Goal: Information Seeking & Learning: Learn about a topic

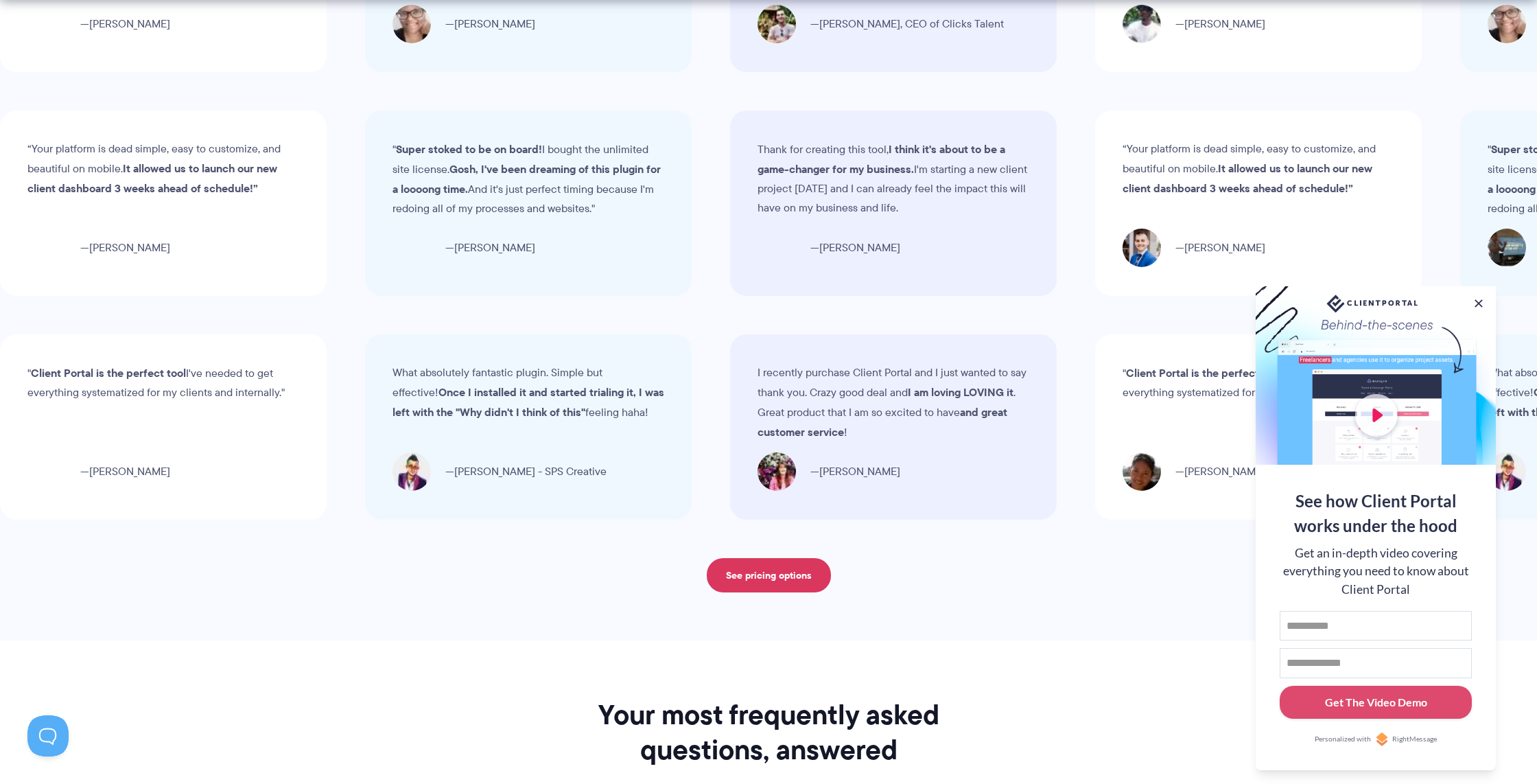
scroll to position [4332, 0]
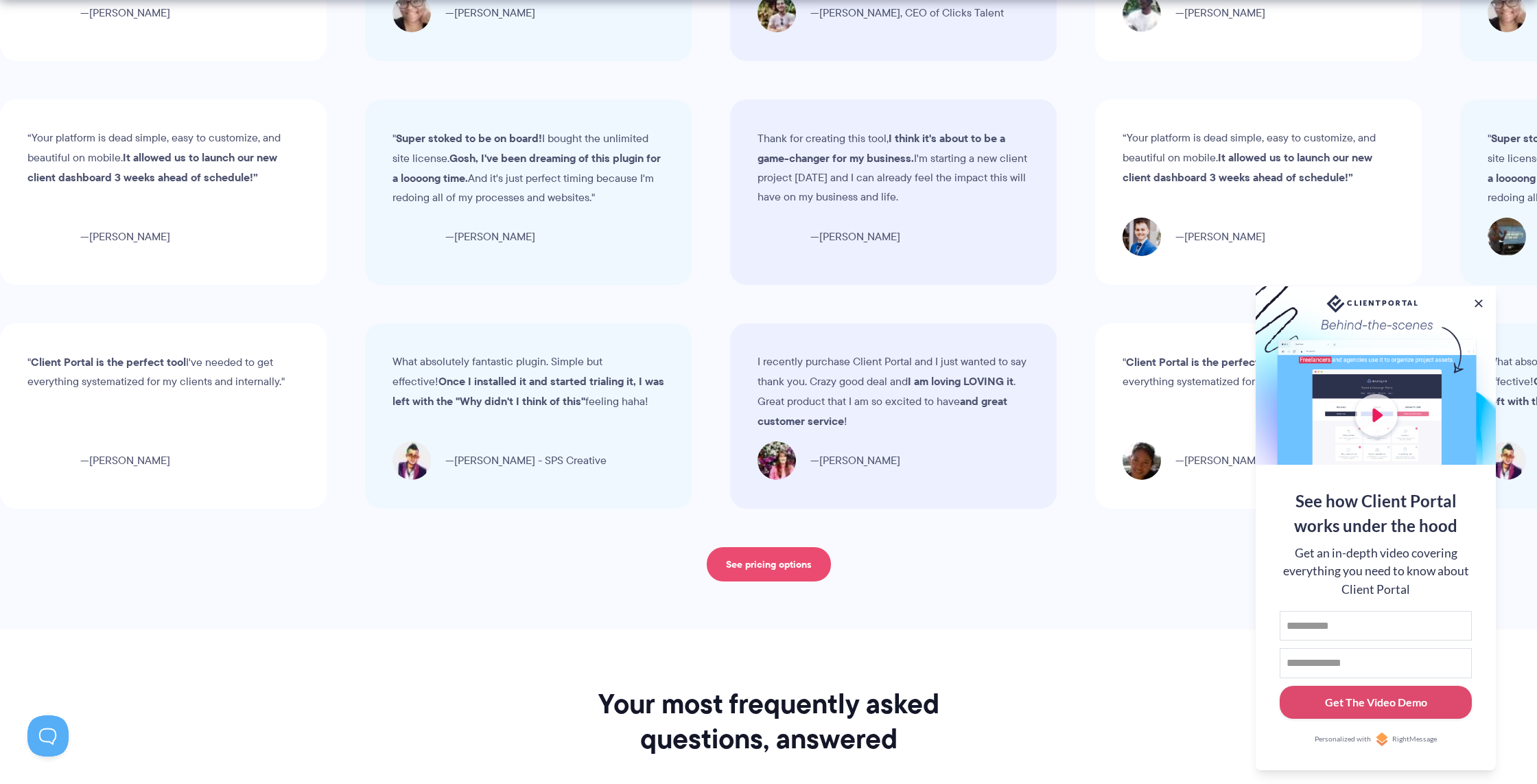
click at [763, 551] on link "See pricing options" at bounding box center [768, 563] width 124 height 34
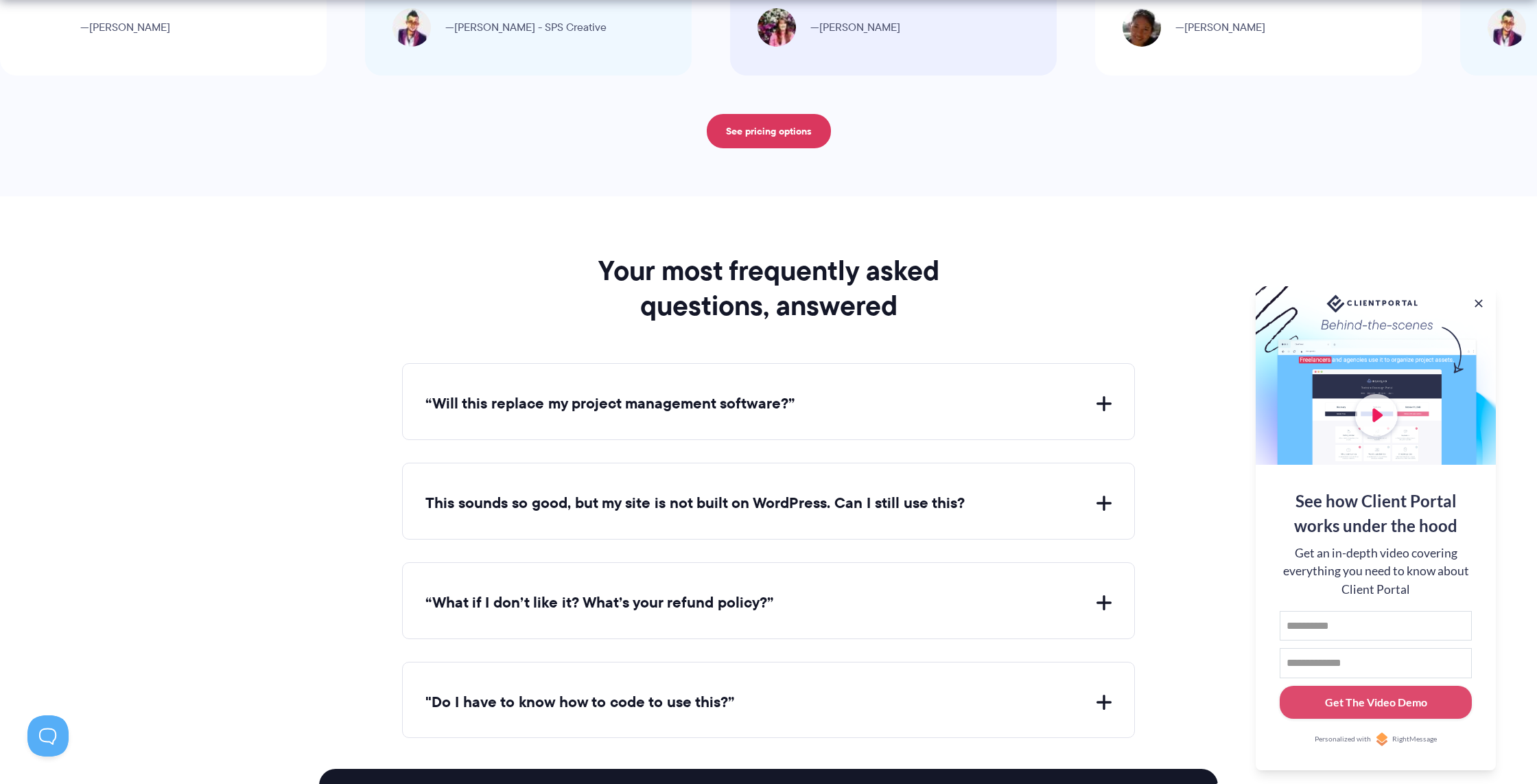
scroll to position [4790, 0]
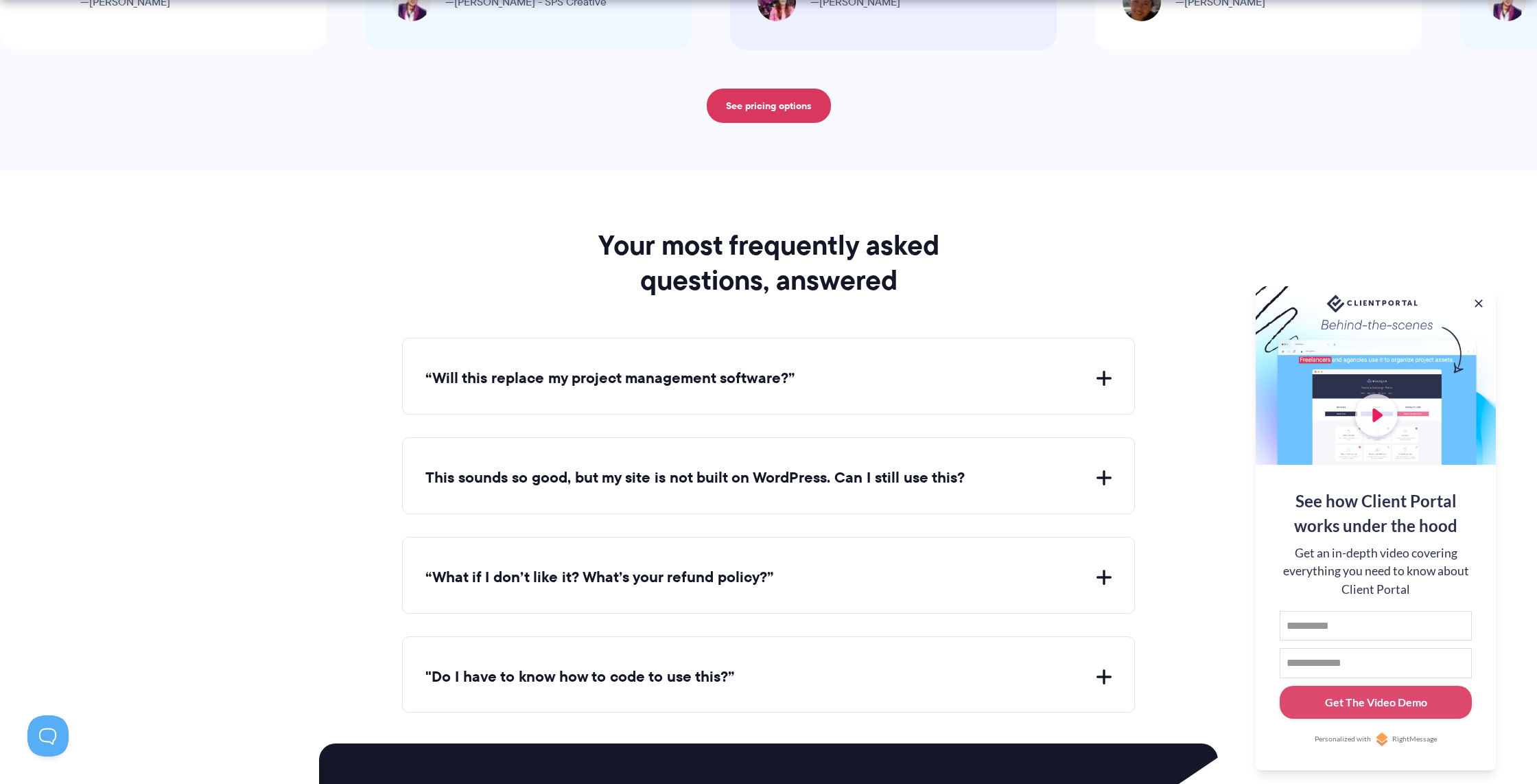
click at [1076, 368] on button "“Will this replace my project management software?”" at bounding box center [768, 378] width 687 height 22
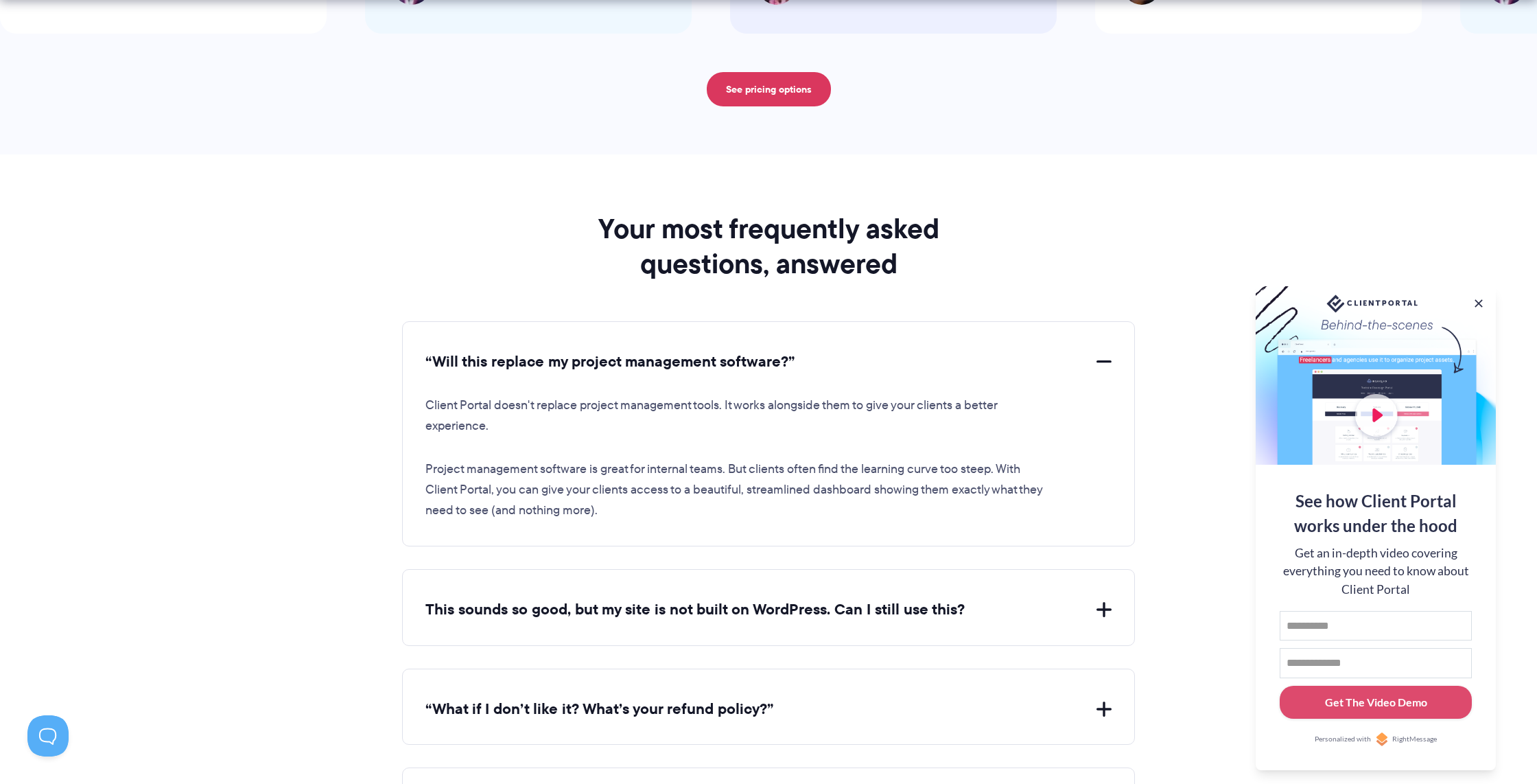
scroll to position [4809, 0]
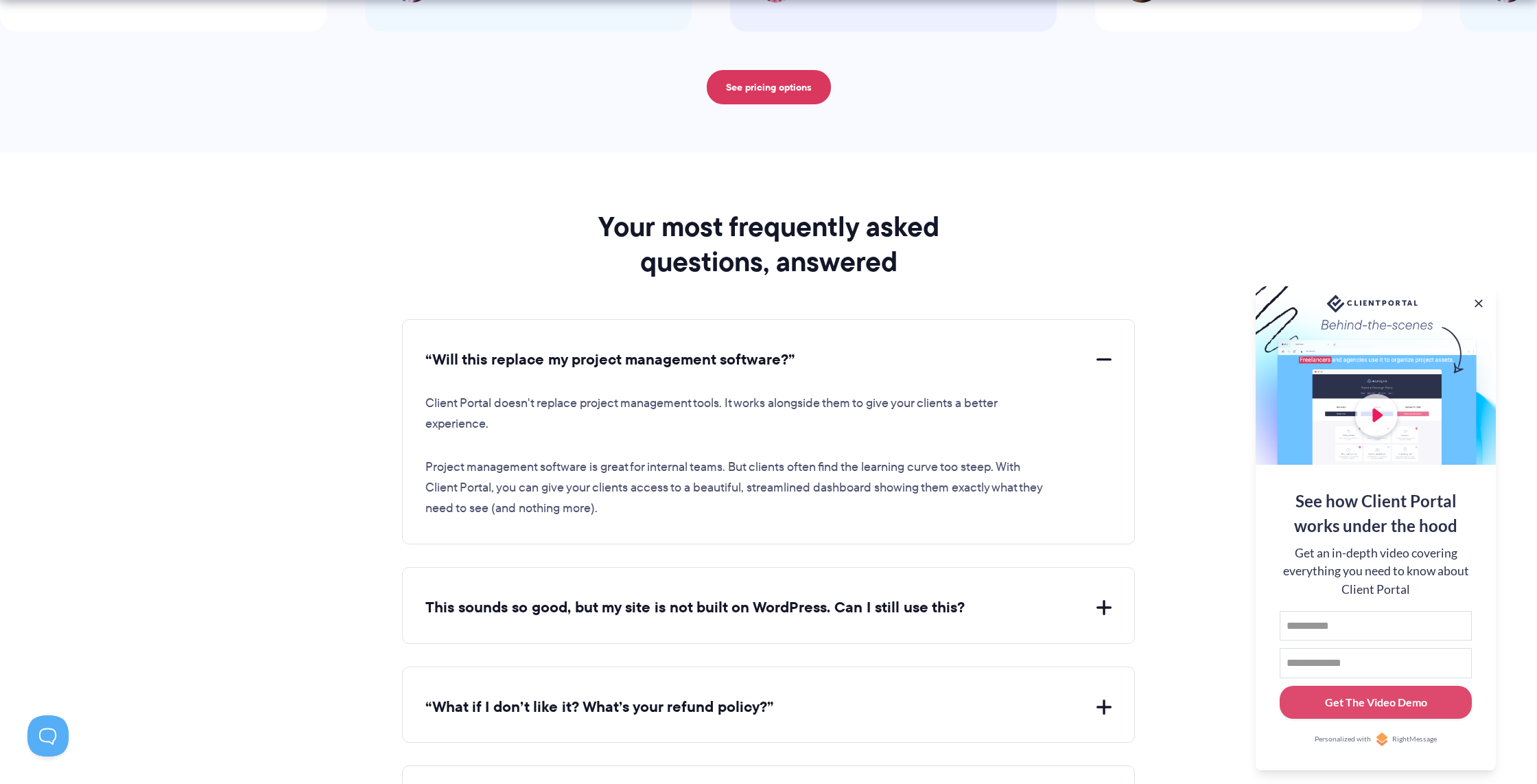
click at [942, 364] on div "“Will this replace my project management software?” Client Portal doesn't repla…" at bounding box center [768, 432] width 733 height 225
click at [1068, 355] on button "“Will this replace my project management software?”" at bounding box center [768, 360] width 687 height 22
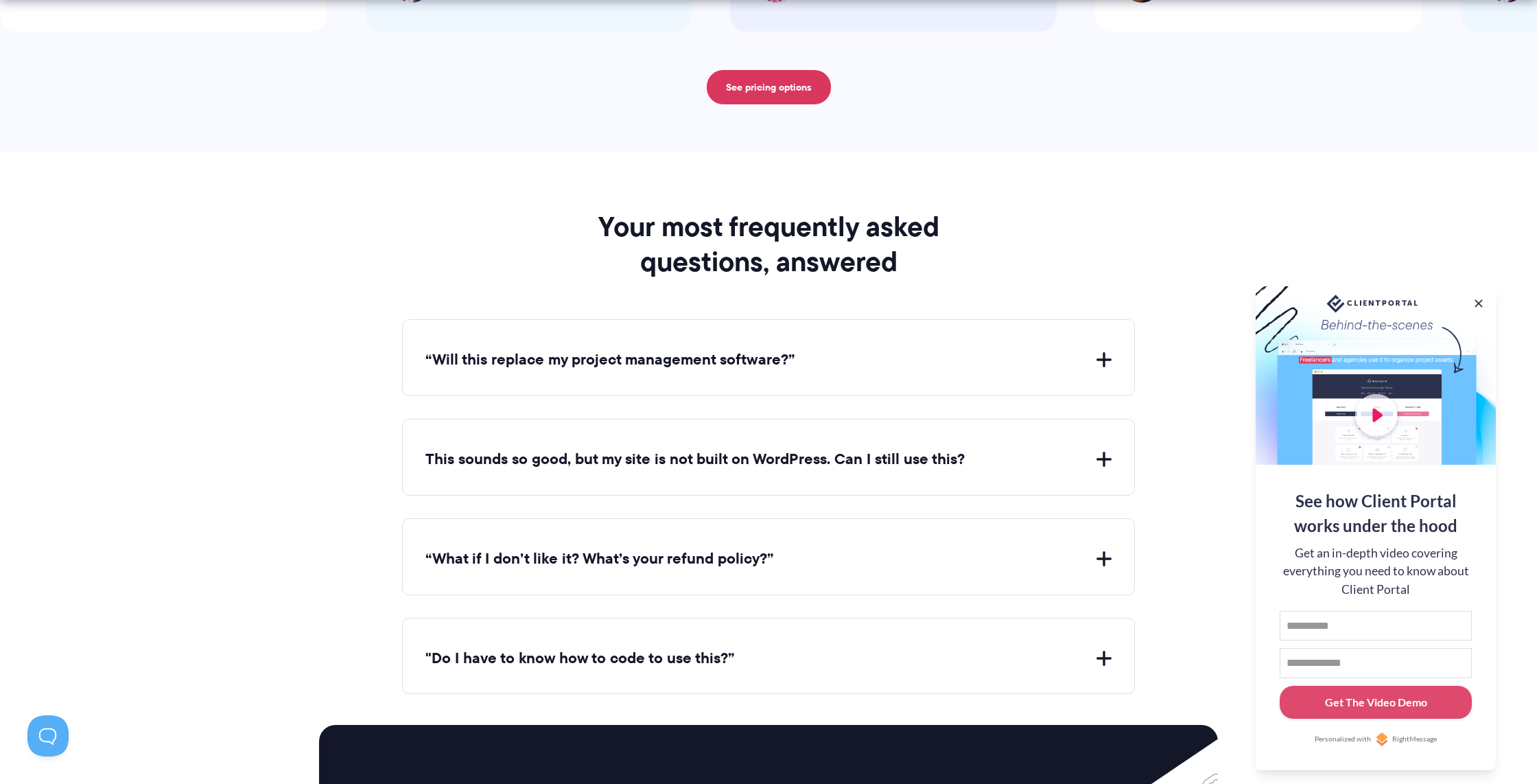
click at [1019, 454] on button "This sounds so good, but my site is not built on WordPress. Can I still use thi…" at bounding box center [768, 460] width 687 height 22
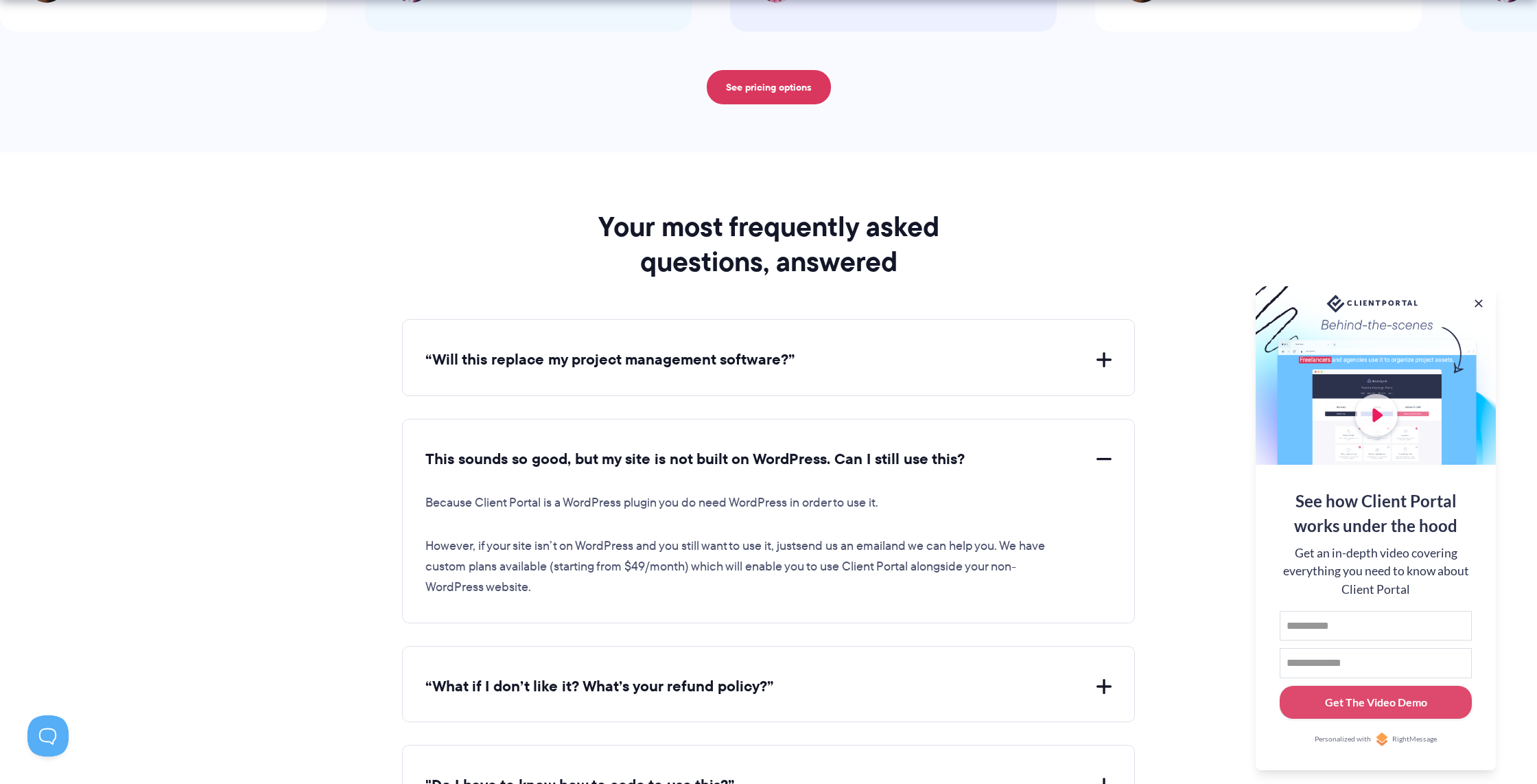
click at [930, 459] on button "This sounds so good, but my site is not built on WordPress. Can I still use thi…" at bounding box center [768, 460] width 687 height 22
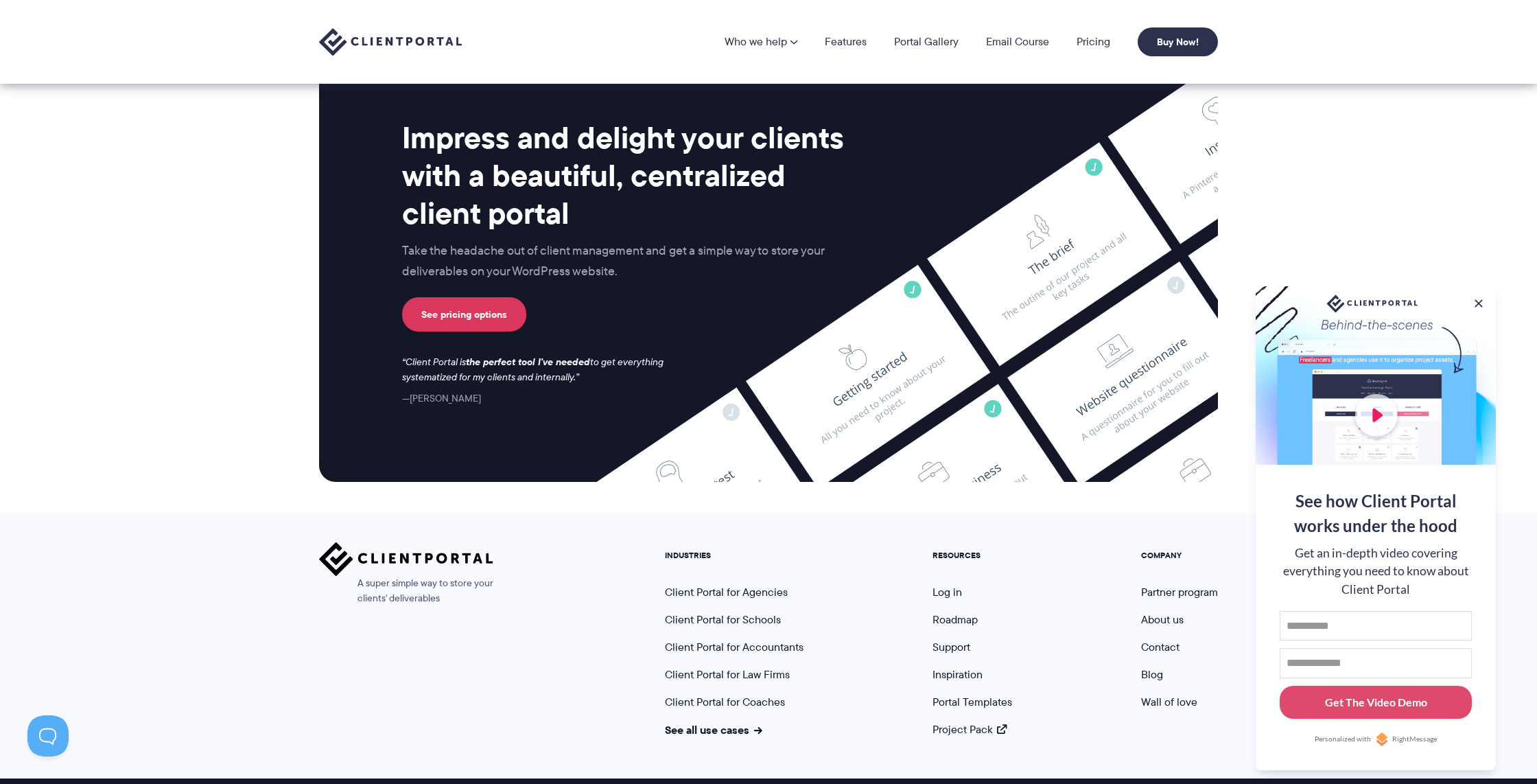
scroll to position [5484, 0]
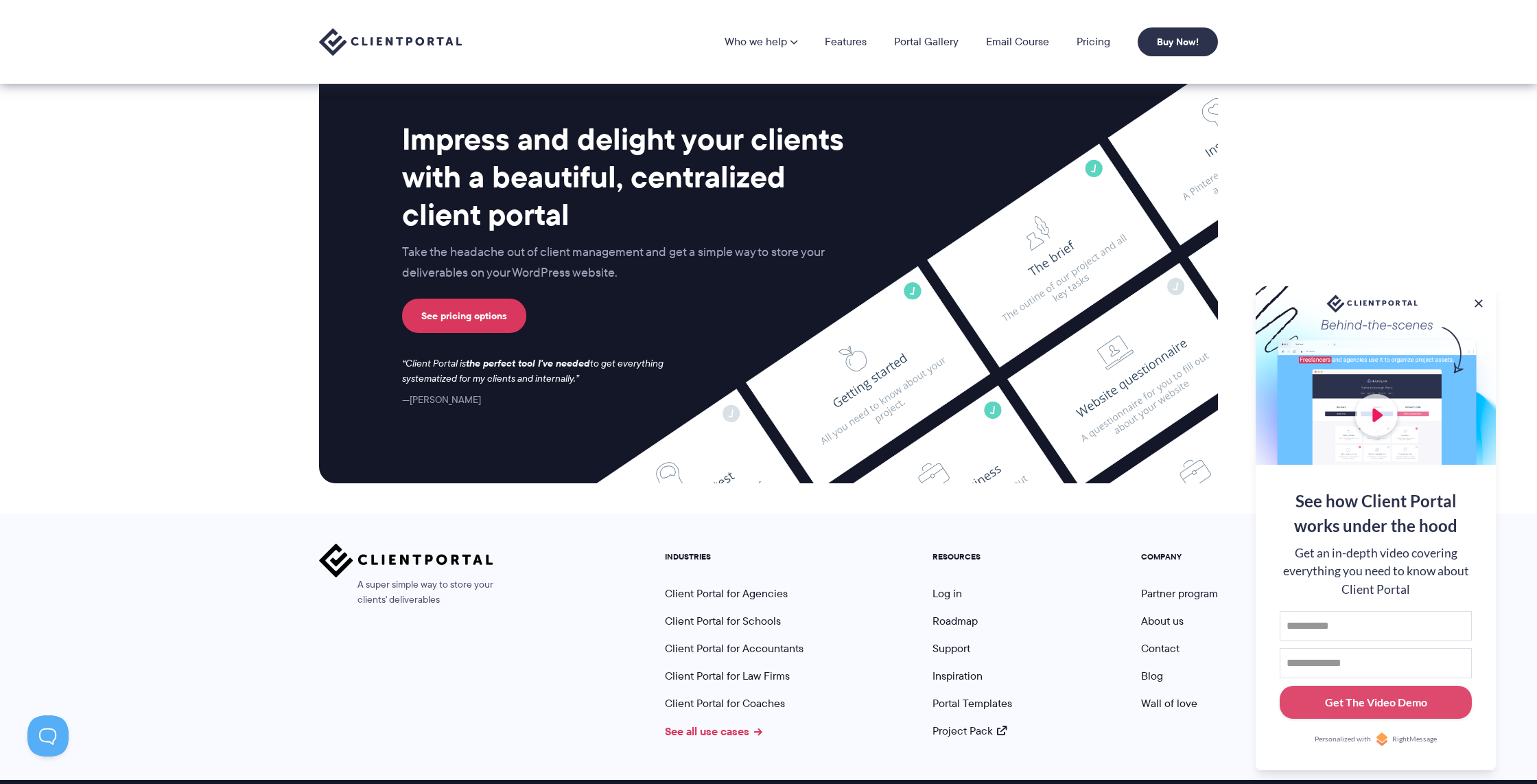
click at [738, 726] on link "See all use cases" at bounding box center [714, 730] width 98 height 17
